Goal: Check status: Check status

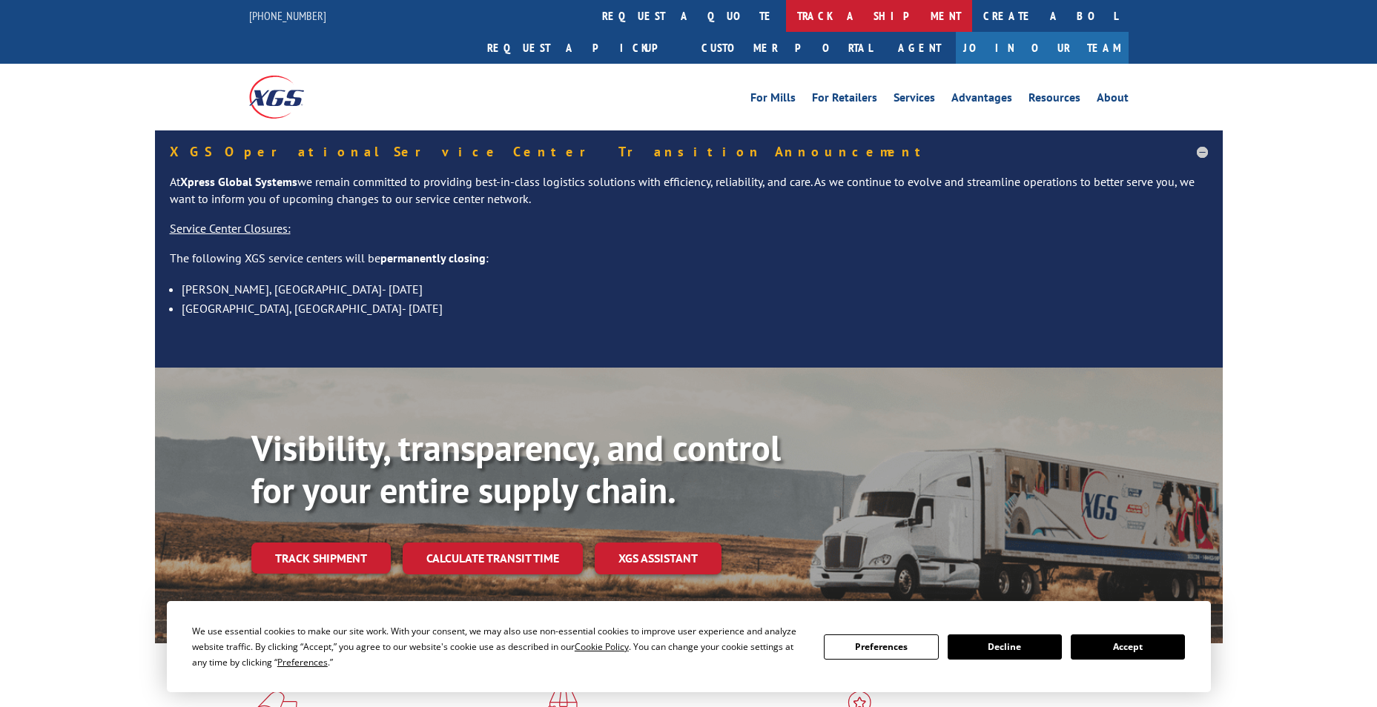
click at [786, 14] on link "track a shipment" at bounding box center [879, 16] width 186 height 32
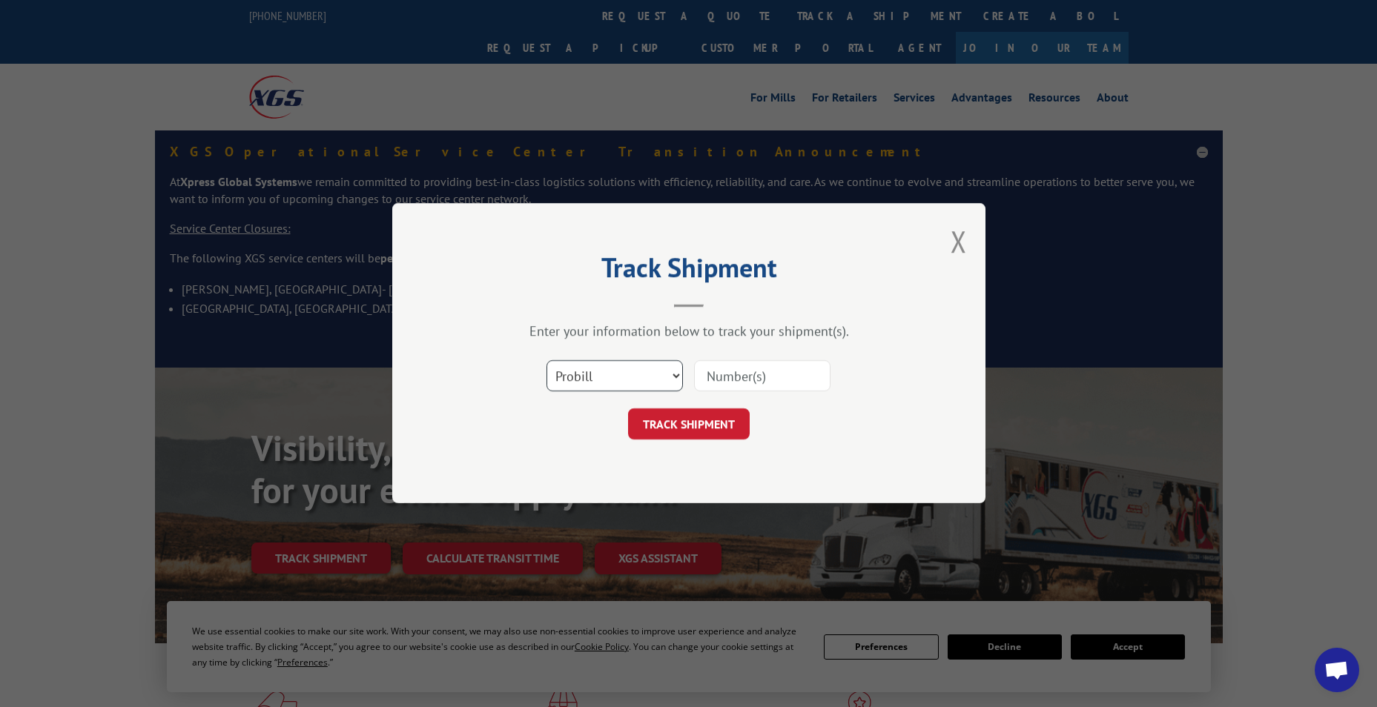
click at [612, 369] on select "Select category... Probill BOL PO" at bounding box center [614, 376] width 136 height 31
select select "po"
click at [546, 361] on select "Select category... Probill BOL PO" at bounding box center [614, 376] width 136 height 31
click at [736, 374] on input at bounding box center [762, 376] width 136 height 31
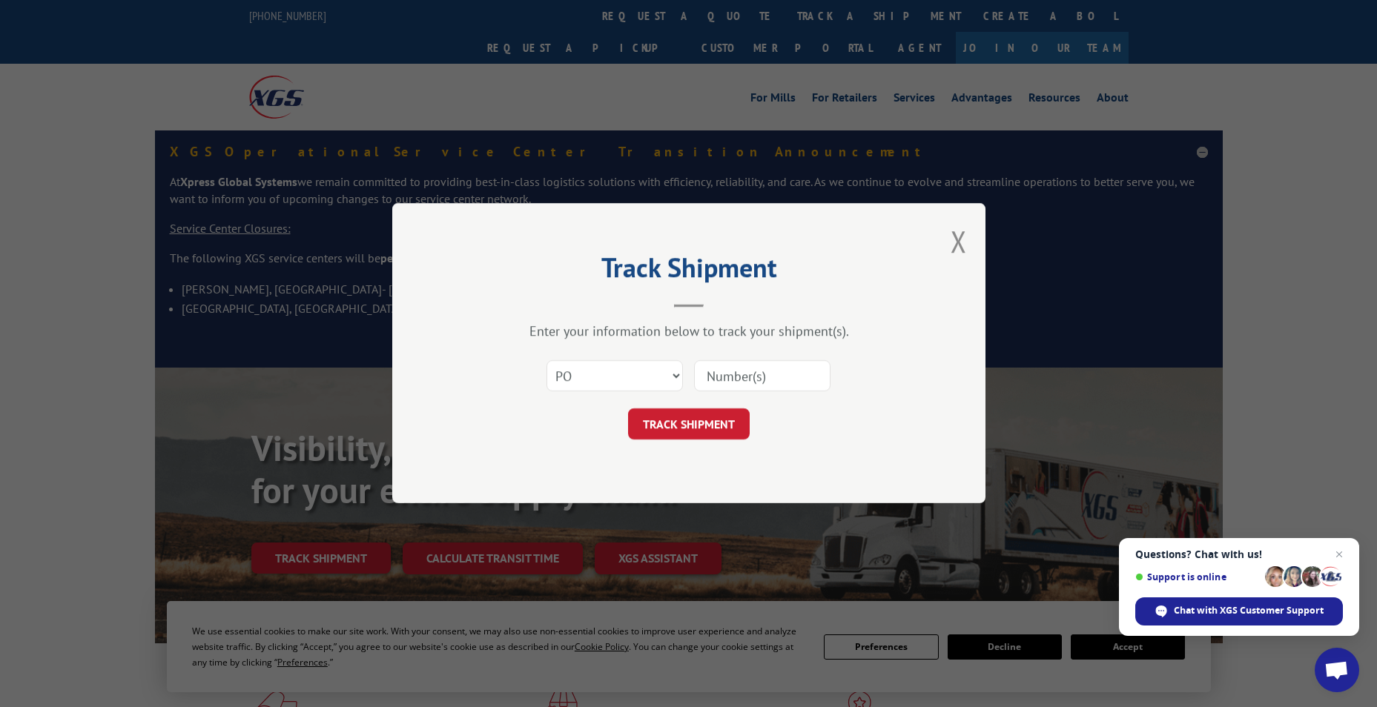
paste input "83530426"
type input "83530426"
click at [722, 422] on button "TRACK SHIPMENT" at bounding box center [689, 424] width 122 height 31
